Goal: Task Accomplishment & Management: Complete application form

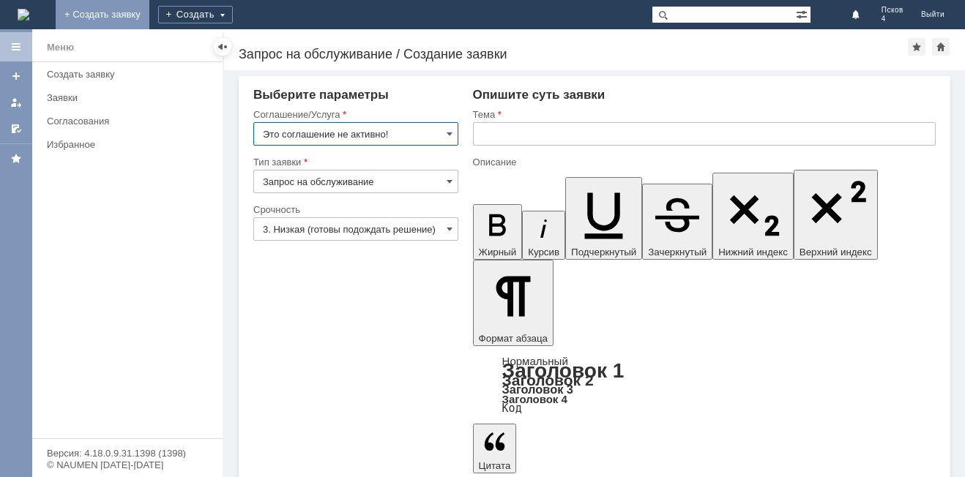
click at [149, 10] on link "+ Создать заявку" at bounding box center [103, 14] width 94 height 29
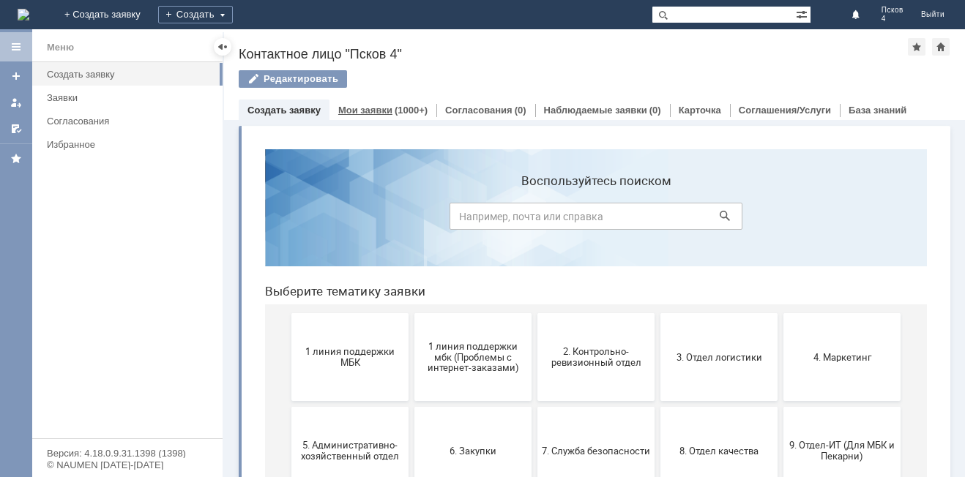
click at [368, 109] on link "Мои заявки" at bounding box center [365, 110] width 54 height 11
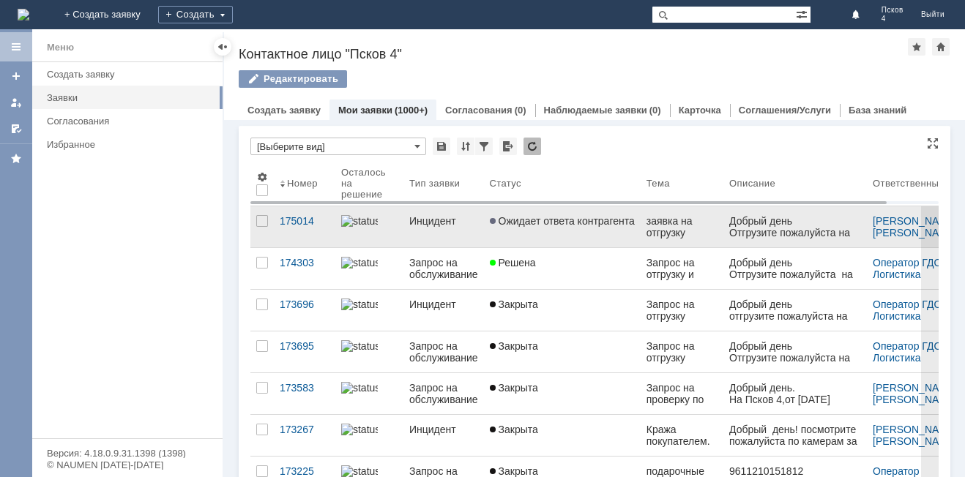
click at [452, 223] on div "Инцидент" at bounding box center [443, 221] width 69 height 12
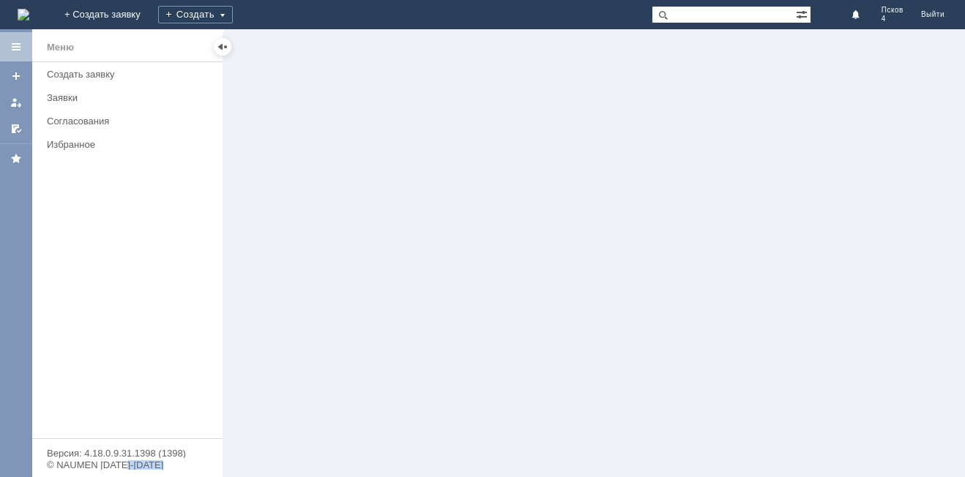
click at [452, 223] on div at bounding box center [594, 253] width 741 height 448
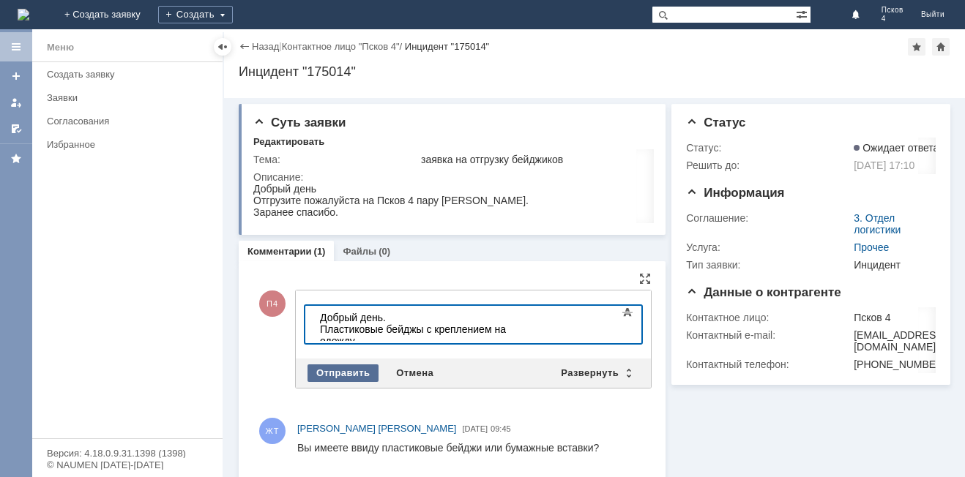
click at [362, 369] on div "Отправить" at bounding box center [342, 374] width 71 height 18
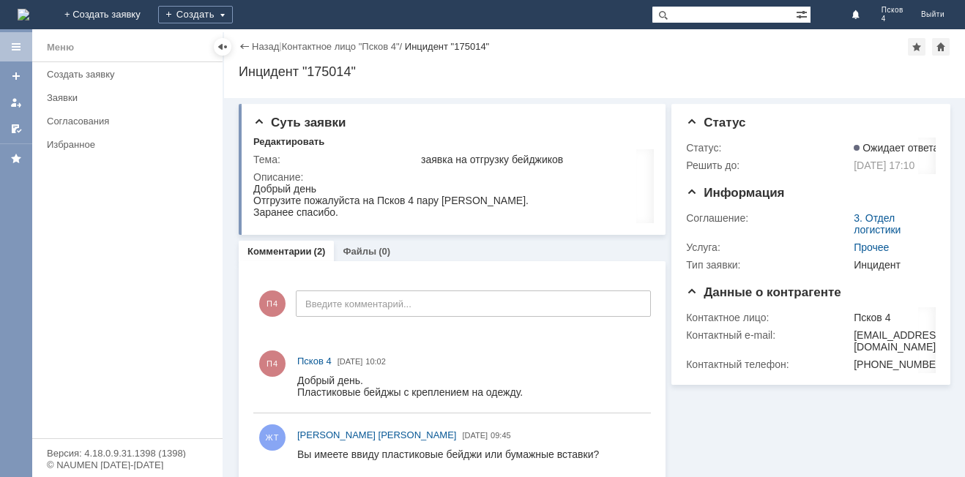
click at [305, 252] on link "Комментарии" at bounding box center [279, 251] width 64 height 11
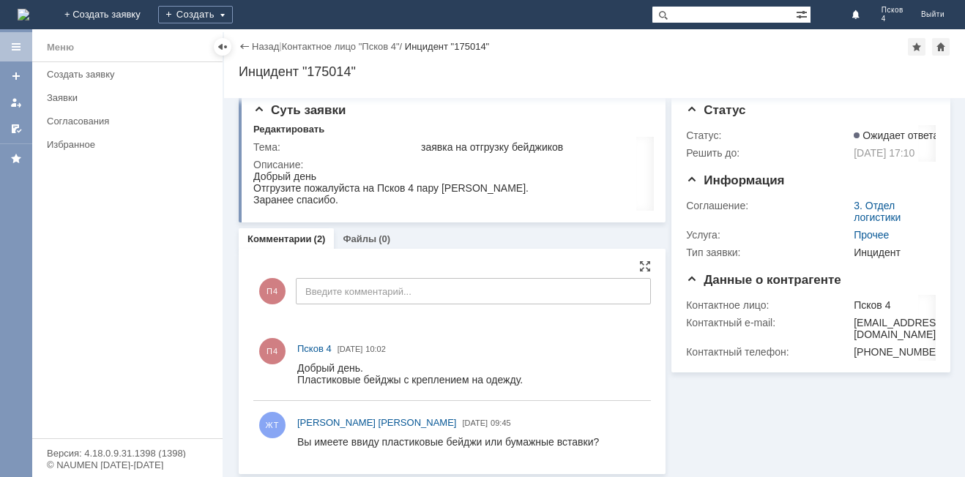
scroll to position [16, 0]
